Goal: Task Accomplishment & Management: Manage account settings

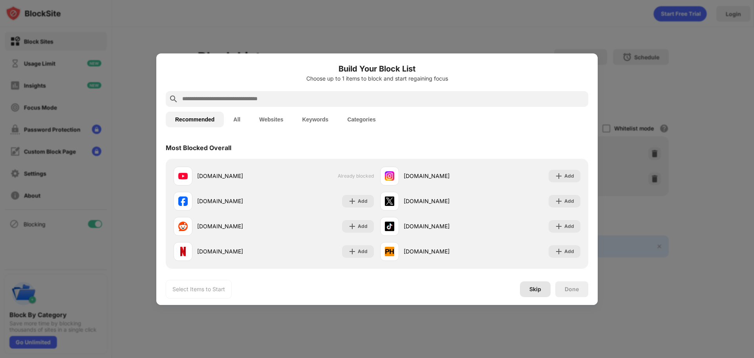
click at [529, 289] on div "Skip" at bounding box center [535, 289] width 31 height 16
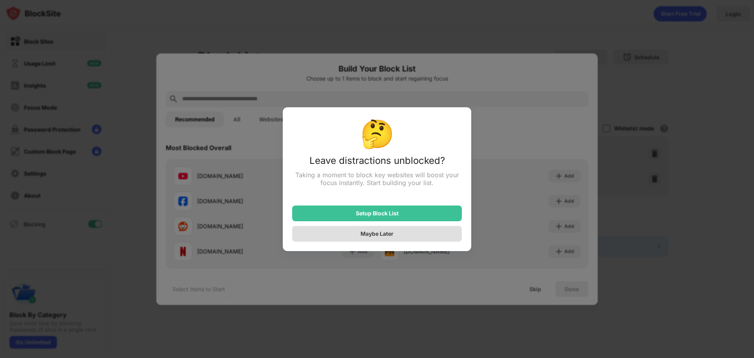
click at [390, 236] on div "Maybe Later" at bounding box center [376, 233] width 33 height 7
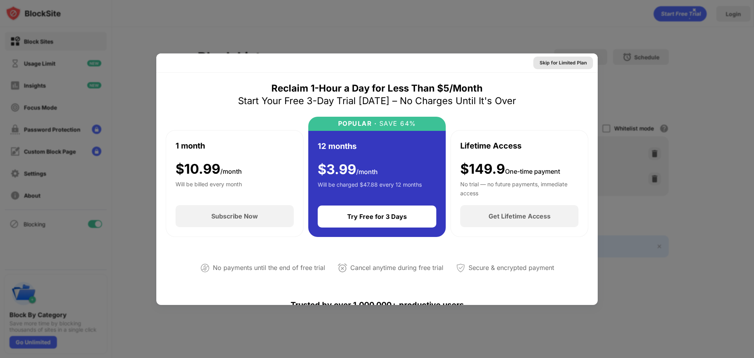
click at [566, 62] on div "Skip for Limited Plan" at bounding box center [563, 63] width 47 height 8
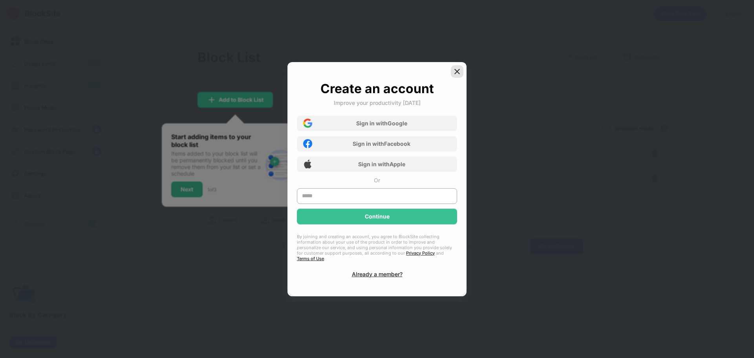
click at [454, 75] on img at bounding box center [457, 72] width 8 height 8
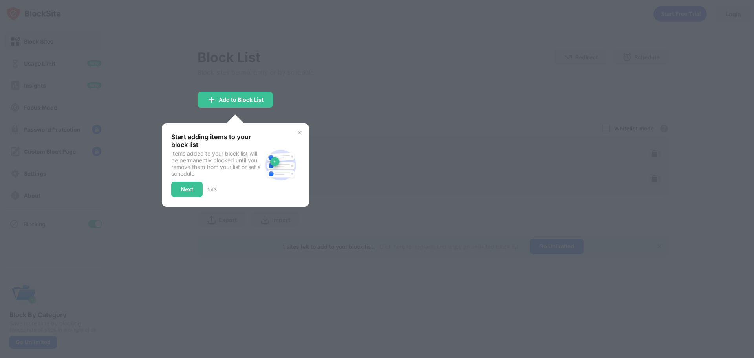
click at [302, 133] on img at bounding box center [299, 133] width 6 height 6
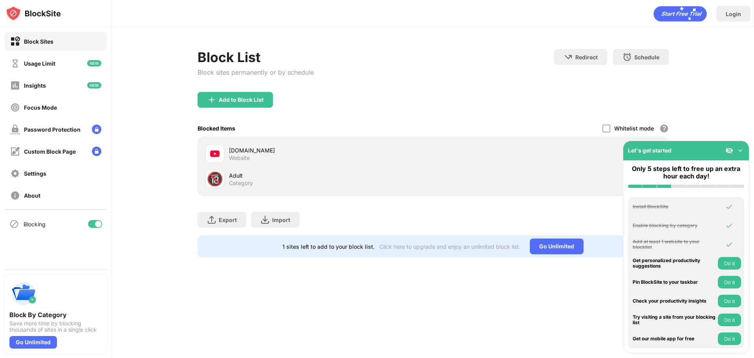
click at [739, 151] on img at bounding box center [740, 150] width 8 height 8
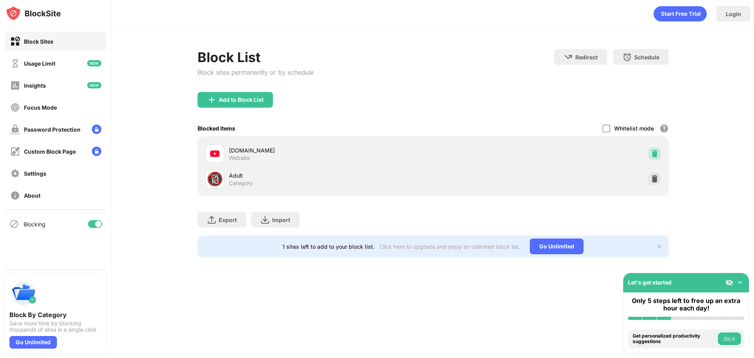
click at [651, 152] on img at bounding box center [655, 154] width 8 height 8
